Goal: Complete application form

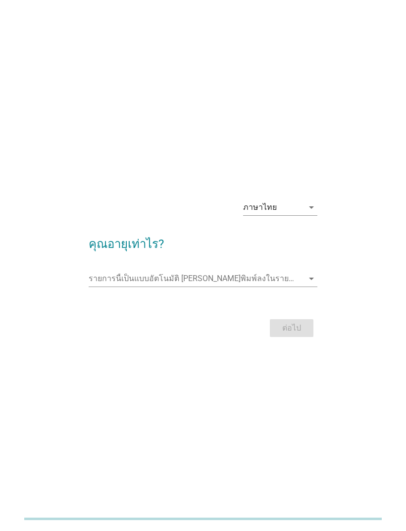
click at [153, 297] on div "รายการนี้เป็นแบบอัตโนมัติ [PERSON_NAME]พิมพ์ลงในรายการนี้ arrow_drop_down" at bounding box center [203, 284] width 228 height 26
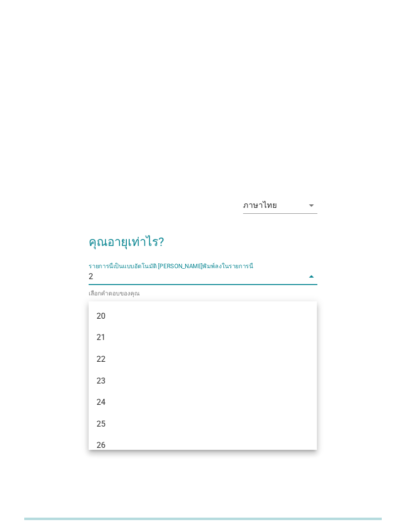
type input "24"
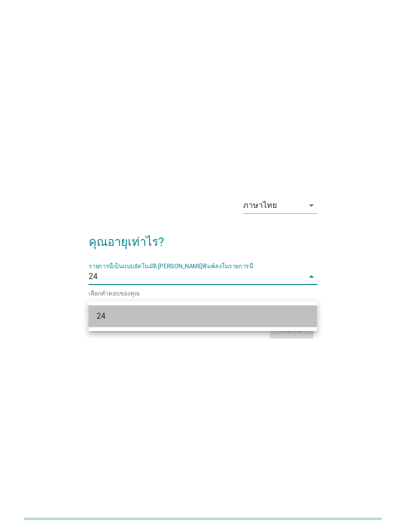
click at [137, 322] on div "24" at bounding box center [194, 316] width 195 height 12
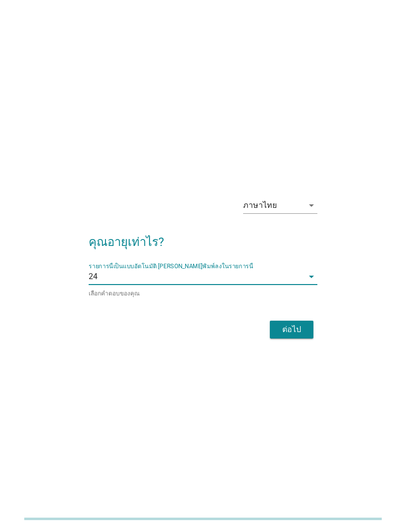
click at [287, 336] on div "ต่อไป" at bounding box center [292, 330] width 28 height 12
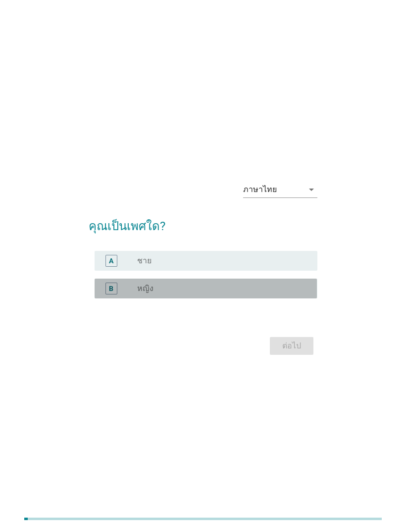
click at [127, 295] on div "B" at bounding box center [119, 289] width 35 height 12
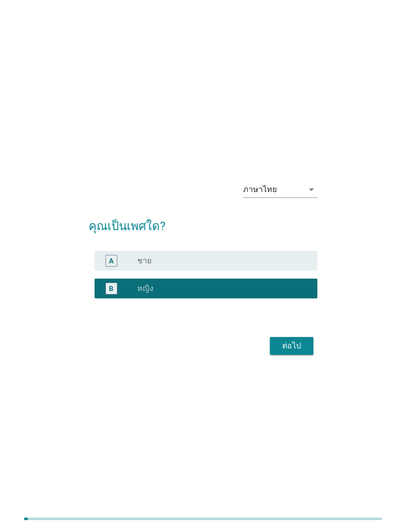
click at [283, 352] on div "ต่อไป" at bounding box center [292, 346] width 28 height 12
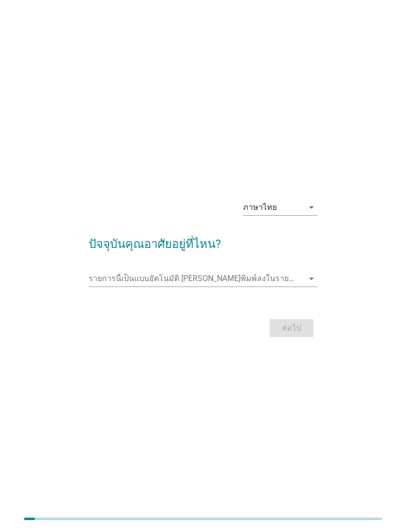
click at [159, 287] on input "รายการนี้เป็นแบบอัตโนมัติ คุณสามารถพิมพ์ลงในรายการนี้" at bounding box center [196, 279] width 214 height 16
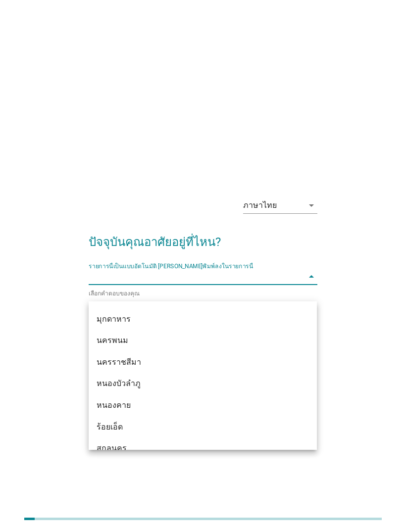
scroll to position [176, 0]
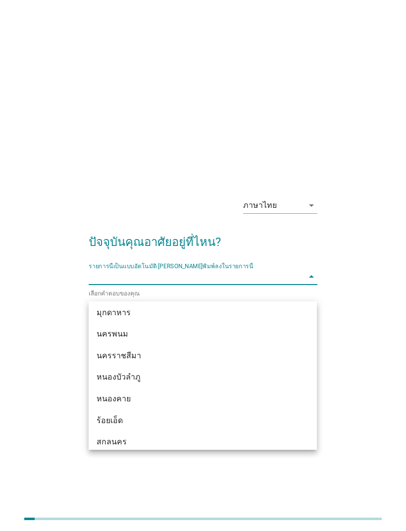
type input "พ"
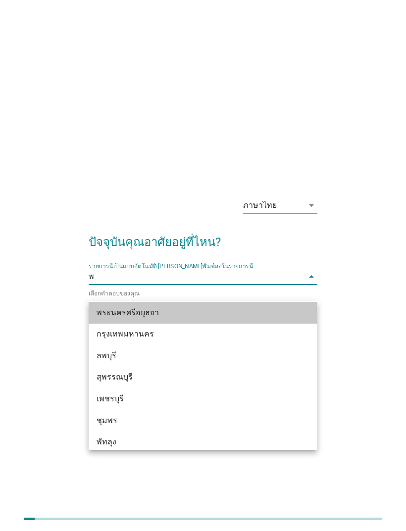
click at [107, 314] on div "พระนครศรีอยุธยา" at bounding box center [194, 313] width 195 height 12
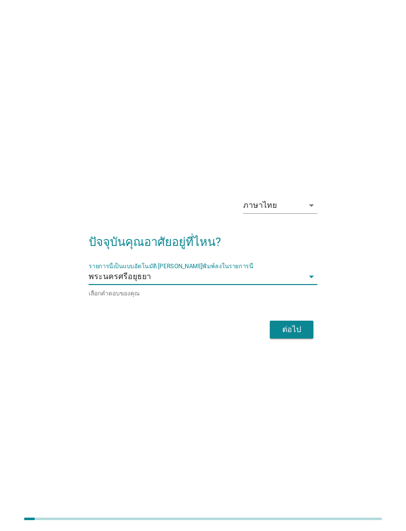
click at [286, 336] on div "ต่อไป" at bounding box center [292, 330] width 28 height 12
